Goal: Task Accomplishment & Management: Use online tool/utility

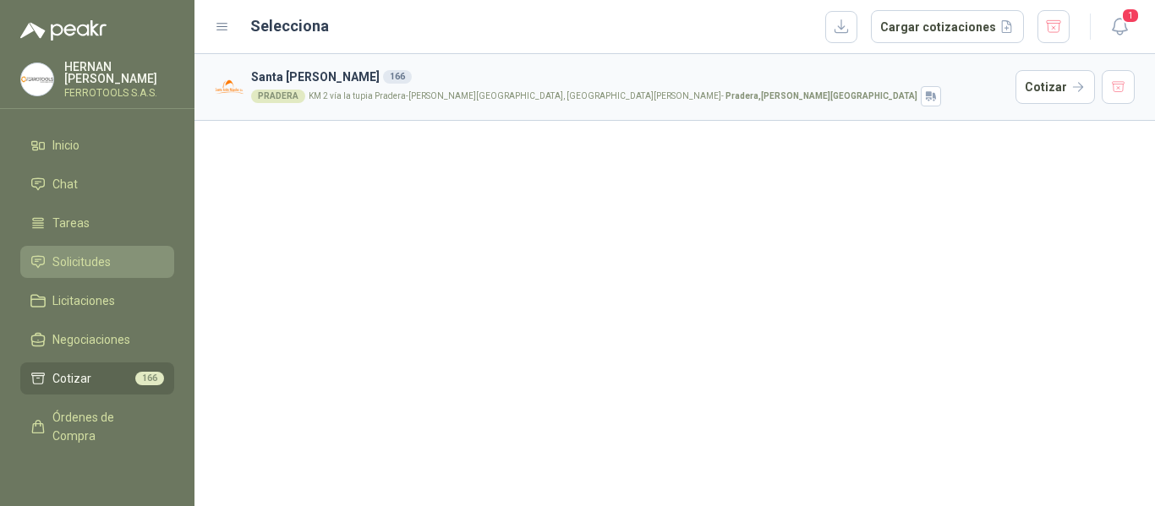
click at [89, 259] on span "Solicitudes" at bounding box center [81, 262] width 58 height 19
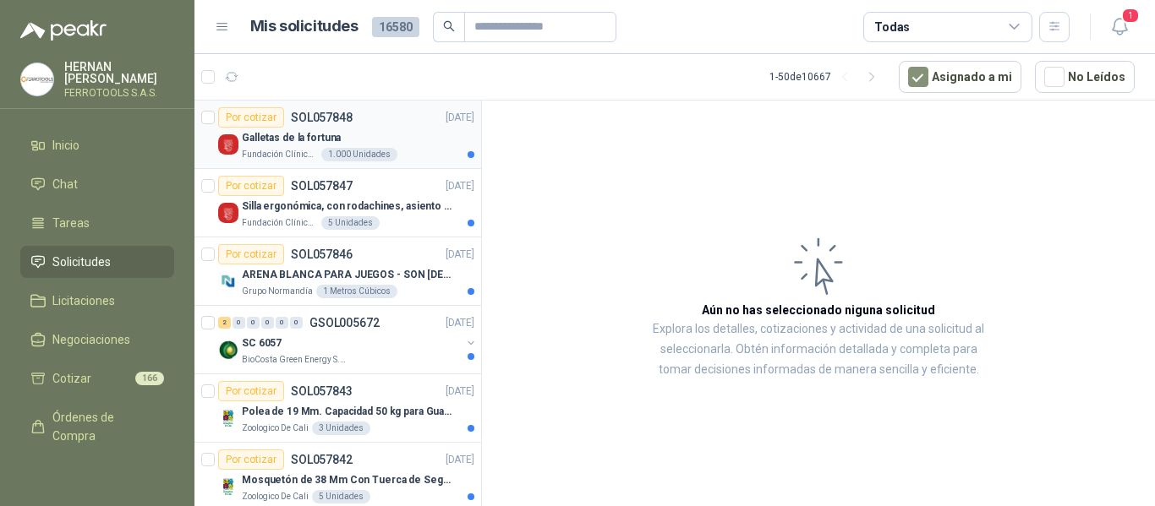
click at [422, 134] on div "Galletas de la fortuna" at bounding box center [358, 138] width 232 height 20
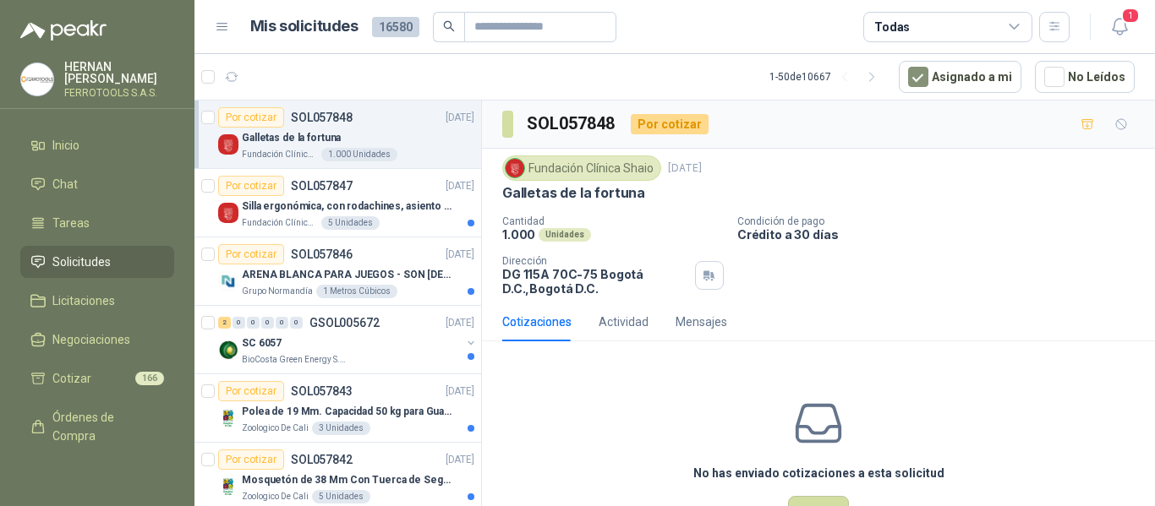
drag, startPoint x: 504, startPoint y: 194, endPoint x: 633, endPoint y: 188, distance: 129.5
click at [642, 194] on div "Galletas de la fortuna" at bounding box center [818, 193] width 632 height 18
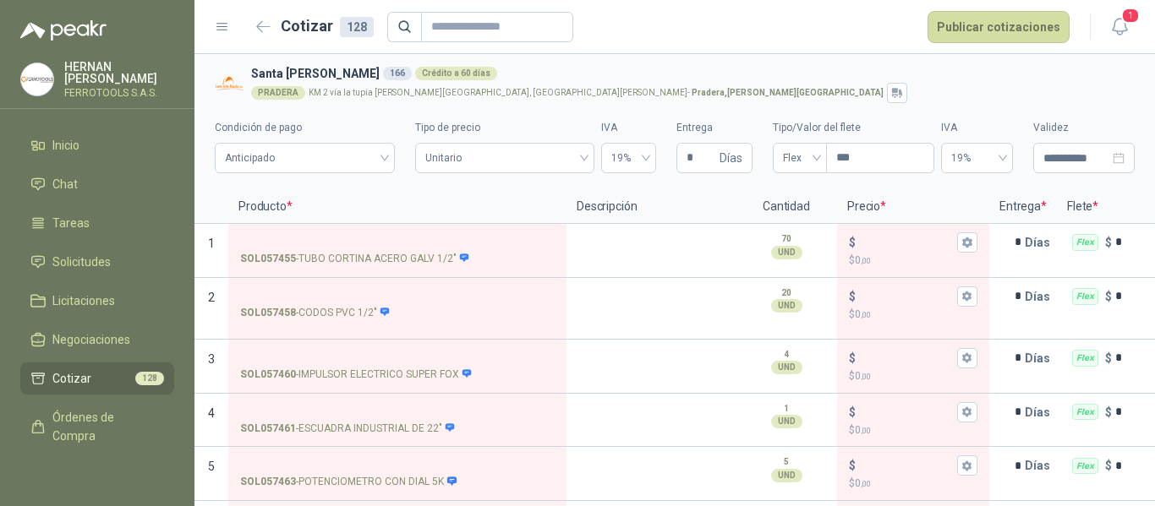
scroll to position [2874, 0]
